Goal: Task Accomplishment & Management: Manage account settings

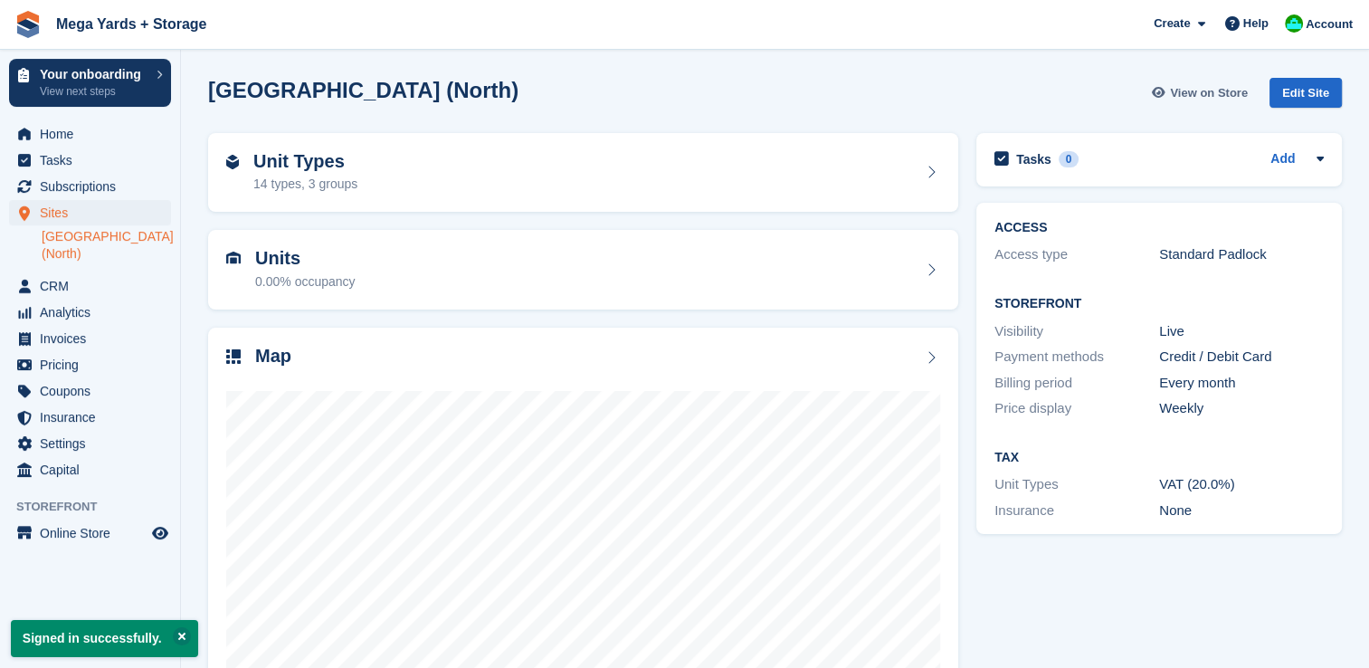
click at [1235, 97] on span "View on Store" at bounding box center [1209, 93] width 78 height 18
click at [79, 299] on span "Analytics" at bounding box center [94, 311] width 109 height 25
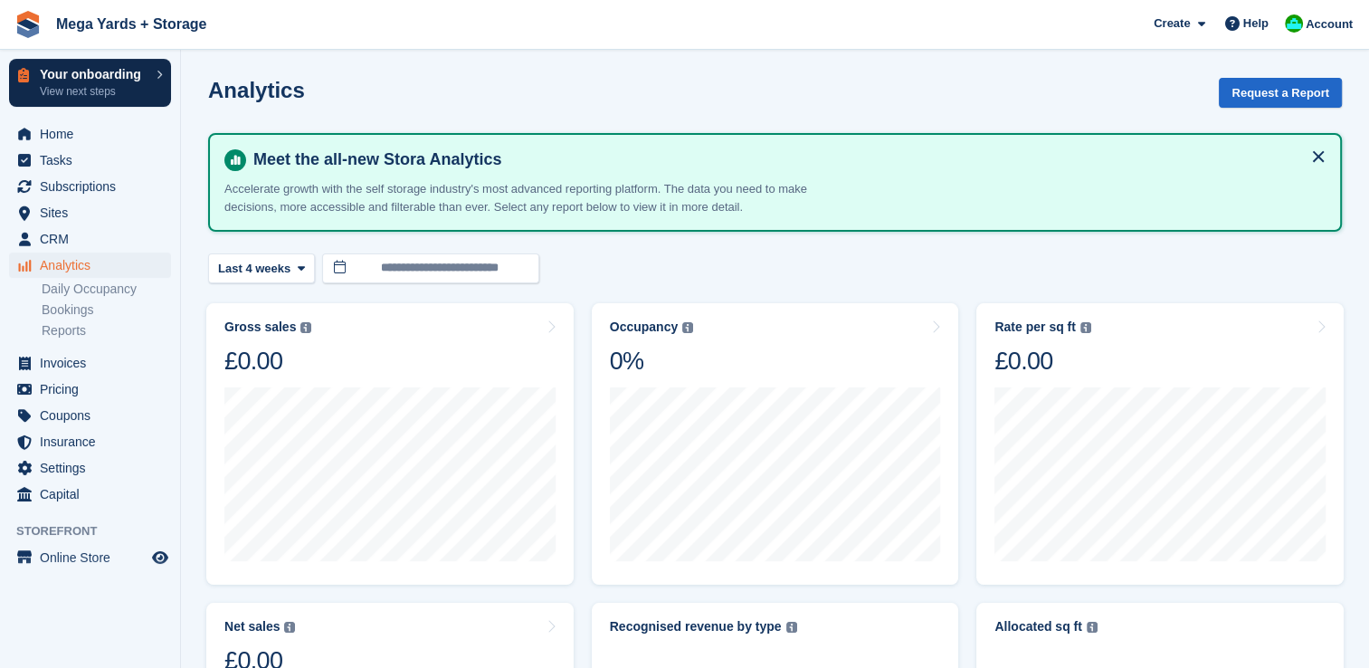
click at [108, 88] on p "View next steps" at bounding box center [94, 91] width 108 height 16
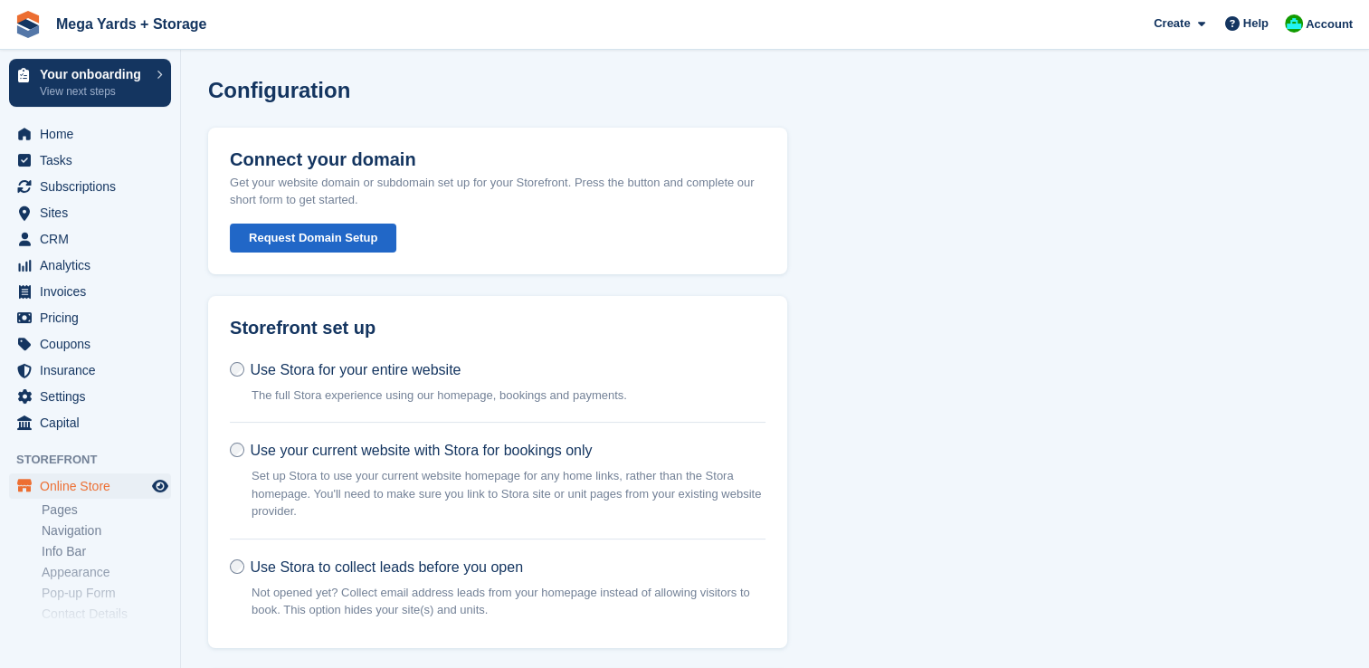
click at [353, 233] on button "Request Domain Setup" at bounding box center [313, 238] width 166 height 30
